Goal: Task Accomplishment & Management: Manage account settings

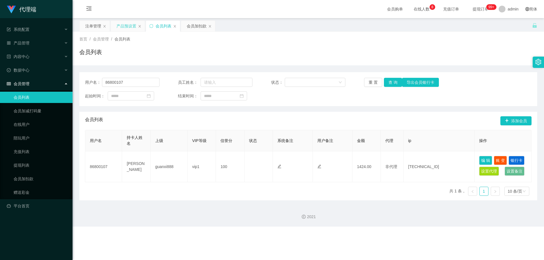
click at [123, 20] on div "产品预设置" at bounding box center [127, 25] width 35 height 11
click at [123, 23] on div "产品预设置" at bounding box center [126, 26] width 20 height 11
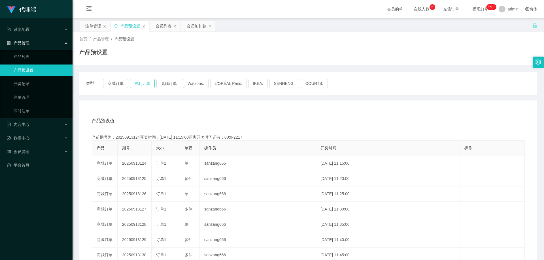
click at [142, 84] on button "福利订单" at bounding box center [142, 83] width 25 height 9
click at [147, 85] on button "福利订单" at bounding box center [142, 83] width 25 height 9
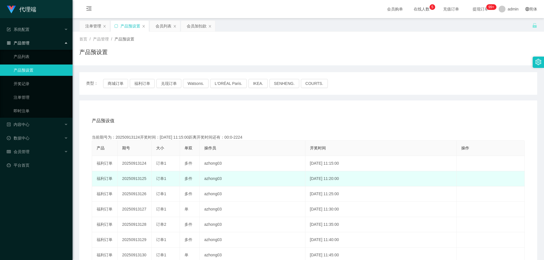
click at [135, 180] on td "20250913125" at bounding box center [135, 178] width 34 height 15
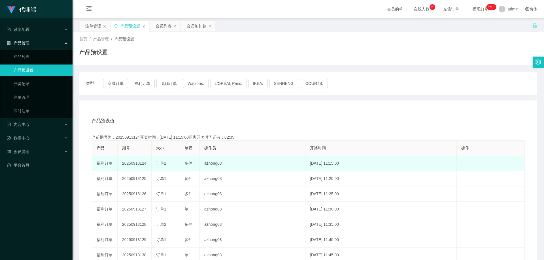
copy td "20250913125"
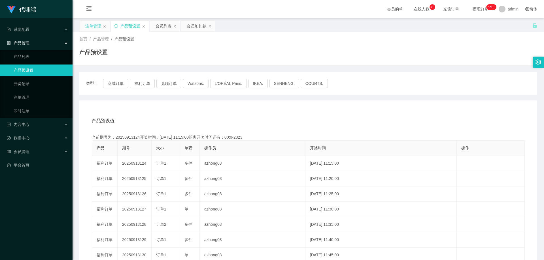
click at [90, 26] on div "注单管理" at bounding box center [93, 26] width 16 height 11
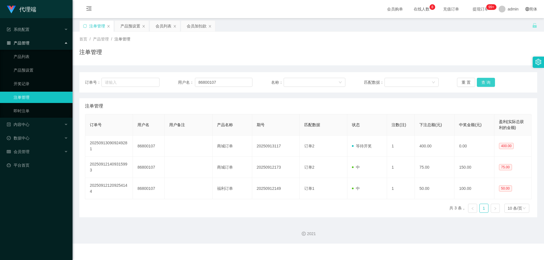
click at [481, 84] on button "查 询" at bounding box center [486, 82] width 18 height 9
click at [483, 83] on button "查 询" at bounding box center [486, 82] width 18 height 9
click at [483, 83] on div "重 置 查 询" at bounding box center [494, 82] width 74 height 9
click at [483, 83] on button "查 询" at bounding box center [489, 82] width 24 height 9
click at [483, 83] on div "重 置 查 询" at bounding box center [494, 82] width 74 height 9
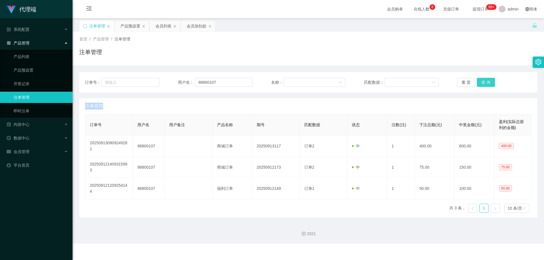
click at [483, 83] on button "查 询" at bounding box center [486, 82] width 18 height 9
click at [483, 83] on div "重 置 查 询" at bounding box center [494, 82] width 74 height 9
click at [483, 83] on button "查 询" at bounding box center [486, 82] width 18 height 9
click at [483, 83] on div "重 置 查 询" at bounding box center [494, 82] width 74 height 9
click at [483, 83] on button "查 询" at bounding box center [486, 82] width 18 height 9
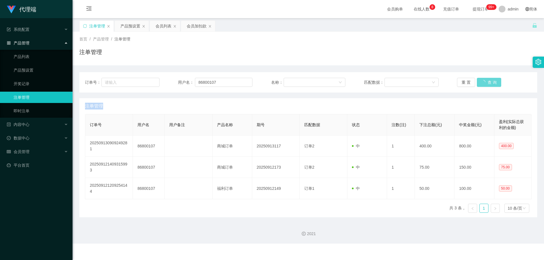
click at [483, 83] on div "重 置 查 询" at bounding box center [494, 82] width 74 height 9
click at [483, 83] on button "查 询" at bounding box center [486, 82] width 18 height 9
click at [483, 83] on div "重 置 查 询" at bounding box center [494, 82] width 74 height 9
click at [483, 83] on button "查 询" at bounding box center [486, 82] width 18 height 9
click at [483, 83] on div "重 置 查 询" at bounding box center [494, 82] width 74 height 9
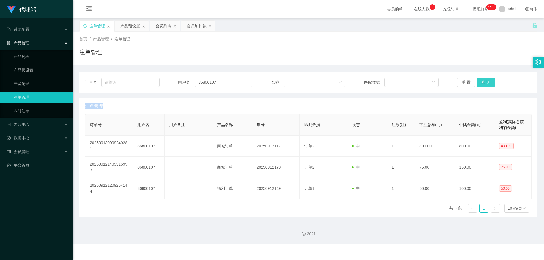
click at [483, 83] on button "查 询" at bounding box center [486, 82] width 18 height 9
drag, startPoint x: 483, startPoint y: 83, endPoint x: 488, endPoint y: 84, distance: 4.7
click at [483, 83] on div "重 置 查 询" at bounding box center [494, 82] width 74 height 9
drag, startPoint x: 230, startPoint y: 81, endPoint x: 202, endPoint y: 76, distance: 27.7
click at [156, 78] on div "订单号： 用户名： 86800107 名称： 匹配数据： 重 置 查 询" at bounding box center [308, 82] width 458 height 20
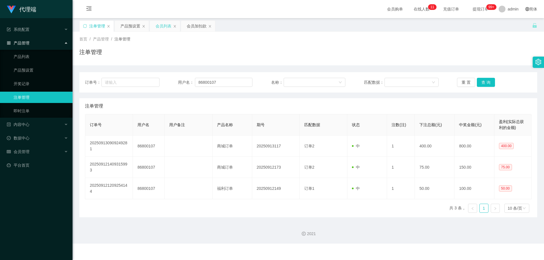
click at [164, 25] on div "会员列表" at bounding box center [163, 26] width 16 height 11
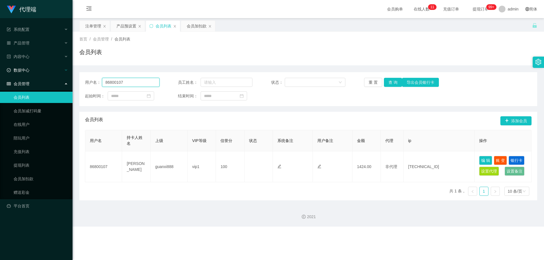
drag, startPoint x: 97, startPoint y: 77, endPoint x: 72, endPoint y: 76, distance: 25.0
click at [71, 76] on section "代理端 系统配置 产品管理 产品列表 产品预设置 开奖记录 注单管理 即时注单 内容中心 数据中心 会员管理 会员列表 会员加减打码量 在线用户 陪玩用户 充…" at bounding box center [272, 113] width 544 height 227
paste input "1960531"
type input "81960531"
click at [392, 81] on button "查 询" at bounding box center [393, 82] width 18 height 9
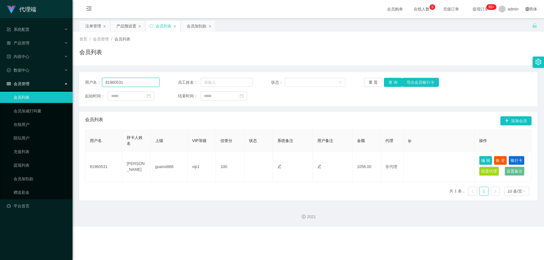
click at [93, 84] on div "用户名： 81960531" at bounding box center [122, 82] width 74 height 9
click at [126, 27] on div "产品预设置" at bounding box center [126, 26] width 20 height 11
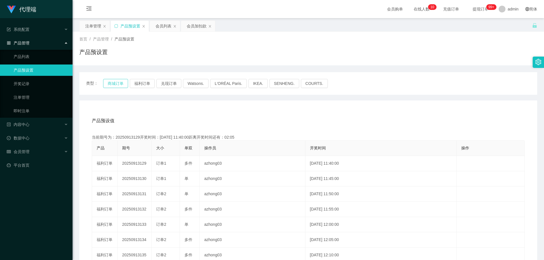
click at [117, 84] on button "商城订单" at bounding box center [115, 83] width 25 height 9
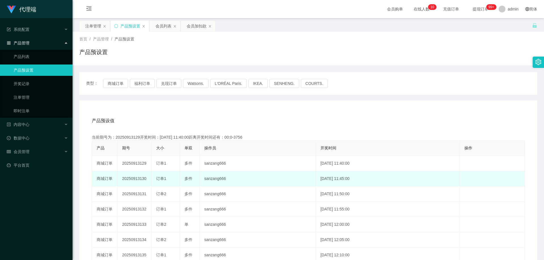
click at [136, 178] on td "20250913130" at bounding box center [135, 178] width 34 height 15
copy td "20250913130"
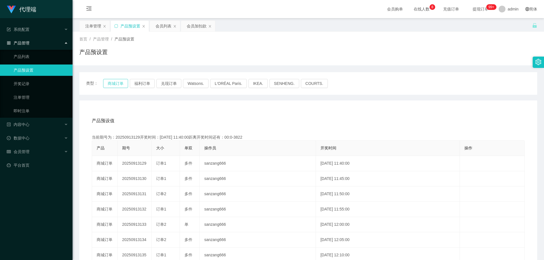
click at [114, 83] on button "商城订单" at bounding box center [115, 83] width 25 height 9
click at [88, 25] on div "注单管理" at bounding box center [93, 26] width 16 height 11
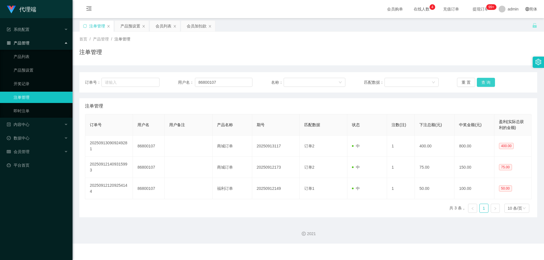
click at [479, 82] on button "查 询" at bounding box center [486, 82] width 18 height 9
click at [482, 83] on button "查 询" at bounding box center [486, 82] width 18 height 9
click at [482, 83] on div "重 置 查 询" at bounding box center [494, 82] width 74 height 9
click at [482, 83] on button "查 询" at bounding box center [489, 82] width 24 height 9
click at [482, 83] on div "重 置 查 询" at bounding box center [494, 82] width 74 height 9
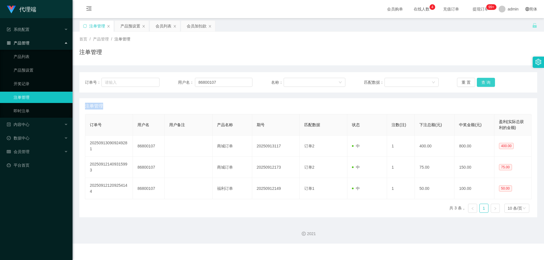
click at [482, 83] on button "查 询" at bounding box center [486, 82] width 18 height 9
click at [482, 83] on div "重 置 查 询" at bounding box center [494, 82] width 74 height 9
drag, startPoint x: 167, startPoint y: 79, endPoint x: 178, endPoint y: 78, distance: 11.7
click at [160, 78] on div "订单号： 用户名： 86800107 名称： 匹配数据： 重 置 查 询" at bounding box center [308, 82] width 446 height 9
paste input "1960531"
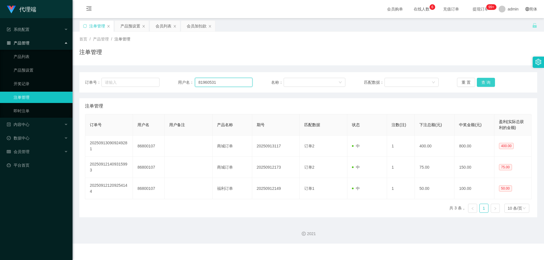
type input "81960531"
click at [483, 81] on button "查 询" at bounding box center [486, 82] width 18 height 9
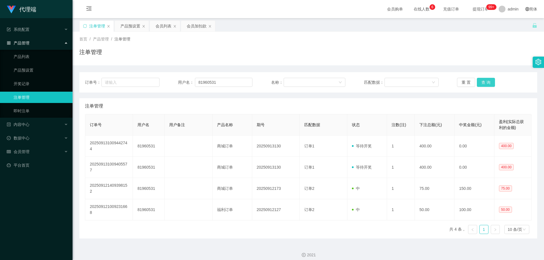
click at [483, 81] on button "查 询" at bounding box center [486, 82] width 18 height 9
click at [483, 81] on button "查 询" at bounding box center [489, 82] width 24 height 9
click at [483, 78] on button "查 询" at bounding box center [486, 82] width 18 height 9
click at [482, 51] on div "注单管理" at bounding box center [308, 54] width 458 height 13
click at [483, 80] on button "查 询" at bounding box center [486, 82] width 18 height 9
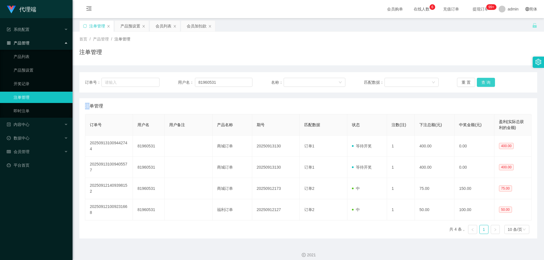
click at [483, 80] on div "重 置 查 询" at bounding box center [494, 82] width 74 height 9
drag, startPoint x: 222, startPoint y: 82, endPoint x: 183, endPoint y: 77, distance: 39.4
click at [183, 77] on div "订单号： 用户名： 81960531 名称： 匹配数据： 重 置 查 询" at bounding box center [308, 82] width 458 height 20
click at [160, 26] on div "会员列表" at bounding box center [163, 26] width 16 height 11
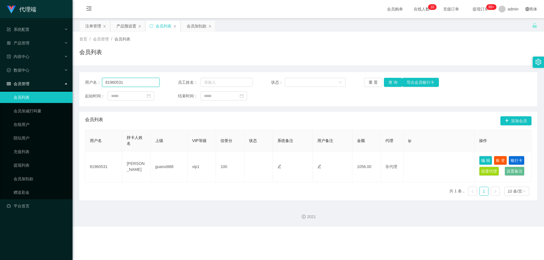
drag, startPoint x: 141, startPoint y: 83, endPoint x: 88, endPoint y: 79, distance: 53.9
click at [88, 79] on div "用户名： 81960531" at bounding box center [122, 82] width 74 height 9
click at [392, 82] on button "查 询" at bounding box center [393, 82] width 18 height 9
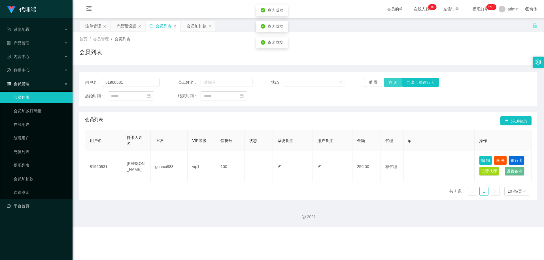
click at [392, 82] on button "查 询" at bounding box center [393, 82] width 18 height 9
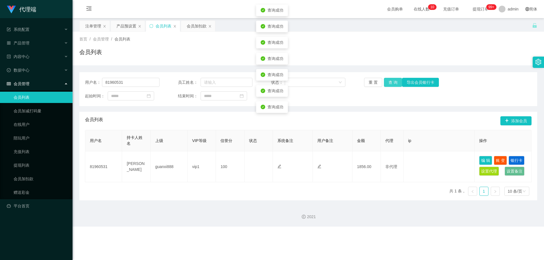
click at [392, 82] on button "查 询" at bounding box center [393, 82] width 18 height 9
click at [200, 27] on div "会员加扣款" at bounding box center [197, 26] width 20 height 11
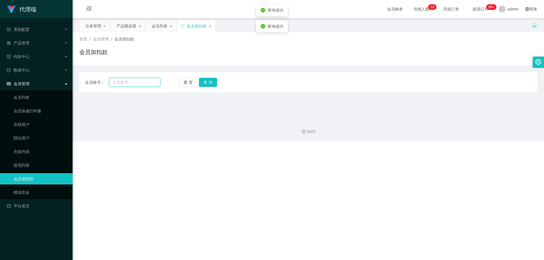
click at [128, 85] on input "text" at bounding box center [134, 82] width 51 height 9
paste input "81960531"
type input "81960531"
drag, startPoint x: 206, startPoint y: 82, endPoint x: 200, endPoint y: 86, distance: 6.7
click at [206, 82] on button "查 询" at bounding box center [208, 82] width 18 height 9
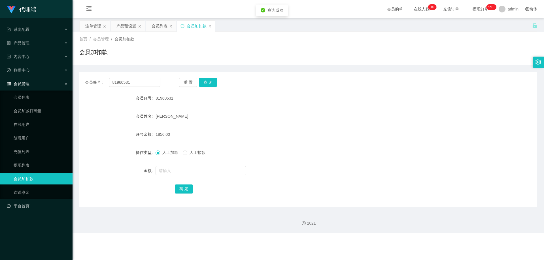
click at [192, 153] on span "人工扣款" at bounding box center [197, 152] width 20 height 5
click at [188, 170] on input "text" at bounding box center [200, 170] width 91 height 9
type input "400"
click at [186, 186] on button "确 定" at bounding box center [184, 189] width 18 height 9
click at [311, 130] on div "1456.00" at bounding box center [288, 134] width 267 height 11
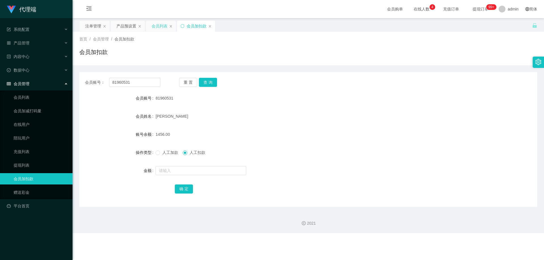
click at [160, 27] on div "会员列表" at bounding box center [159, 26] width 16 height 11
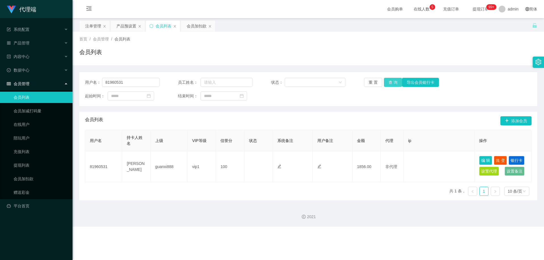
click at [392, 82] on button "查 询" at bounding box center [393, 82] width 18 height 9
